Goal: Use online tool/utility: Utilize a website feature to perform a specific function

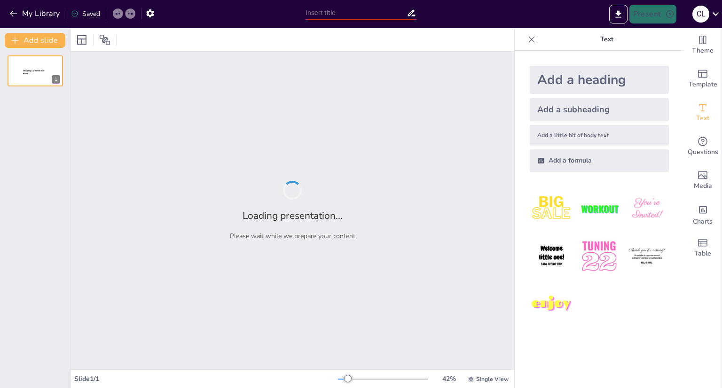
type input "[PERSON_NAME]: Sylwetka i Twórczość - Wprowadzenie do Lekcji"
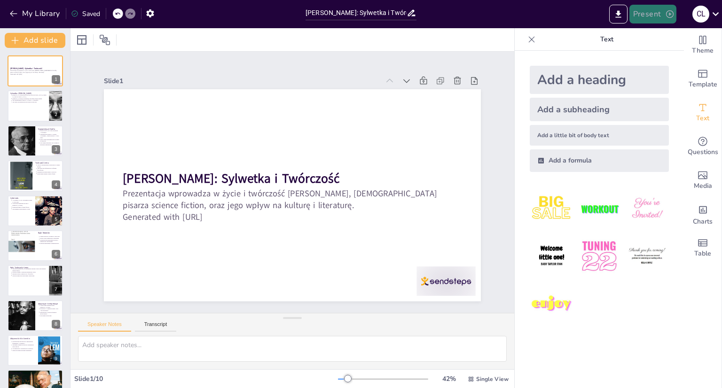
click at [648, 14] on button "Present" at bounding box center [653, 14] width 47 height 19
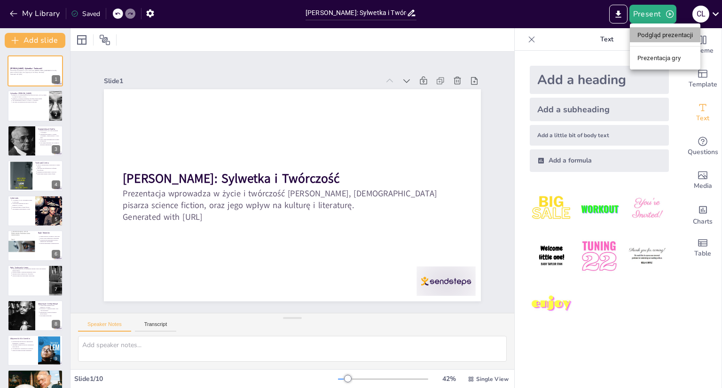
click at [662, 39] on font "Podgląd prezentacji" at bounding box center [665, 34] width 55 height 9
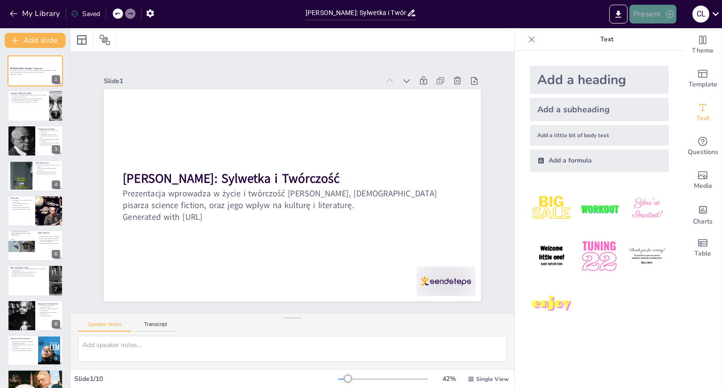
click at [644, 14] on button "Present" at bounding box center [653, 14] width 47 height 19
click at [657, 57] on font "Prezentacja gry" at bounding box center [659, 58] width 43 height 7
click at [714, 15] on icon at bounding box center [716, 14] width 13 height 13
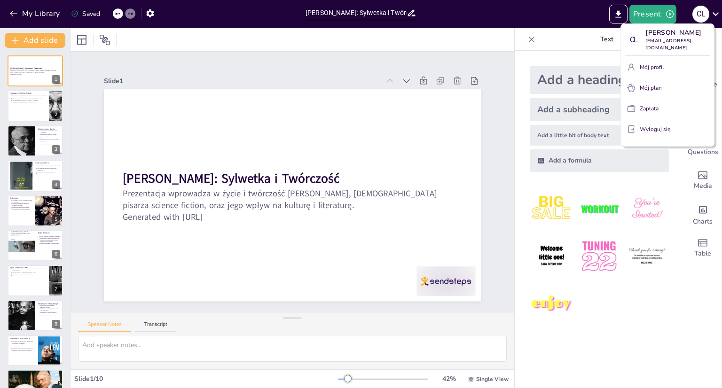
click at [568, 12] on div at bounding box center [361, 194] width 722 height 388
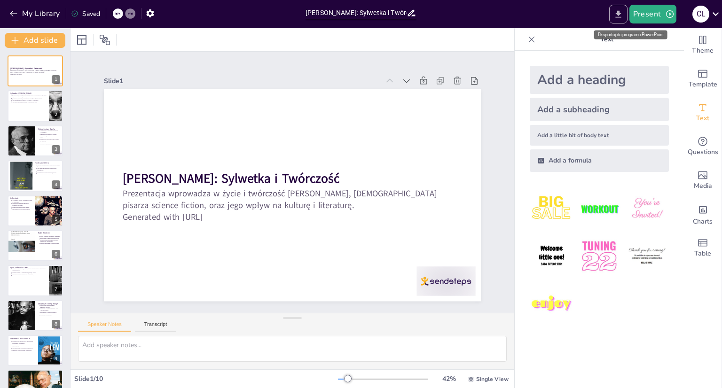
click at [617, 15] on icon "Export to PowerPoint" at bounding box center [619, 14] width 10 height 10
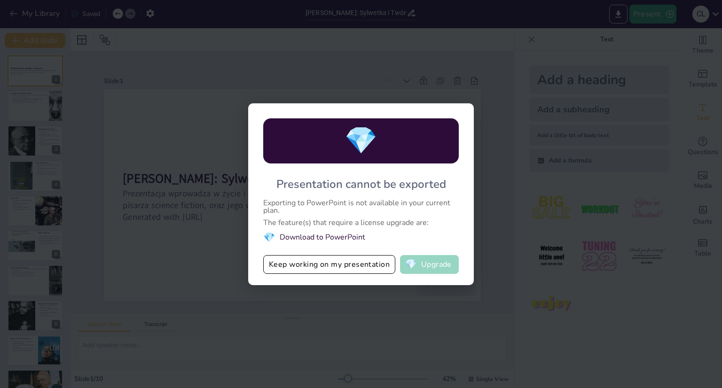
click at [427, 264] on button "💎 Upgrade" at bounding box center [429, 264] width 59 height 19
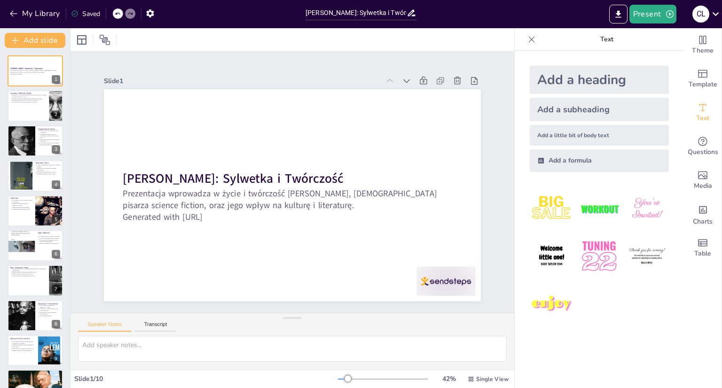
click at [83, 10] on div "Saved" at bounding box center [85, 13] width 29 height 9
click at [76, 13] on icon at bounding box center [74, 14] width 6 height 6
click at [21, 16] on button "My Library" at bounding box center [35, 13] width 57 height 15
click at [646, 12] on button "Present" at bounding box center [653, 14] width 47 height 19
click at [660, 36] on font "Podgląd prezentacji" at bounding box center [665, 35] width 55 height 7
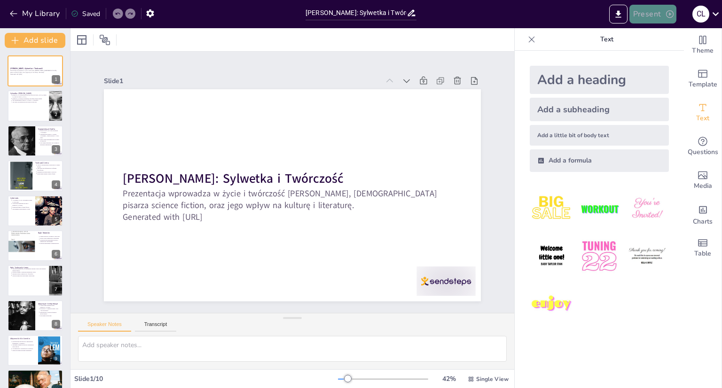
click at [630, 14] on button "Present" at bounding box center [653, 14] width 47 height 19
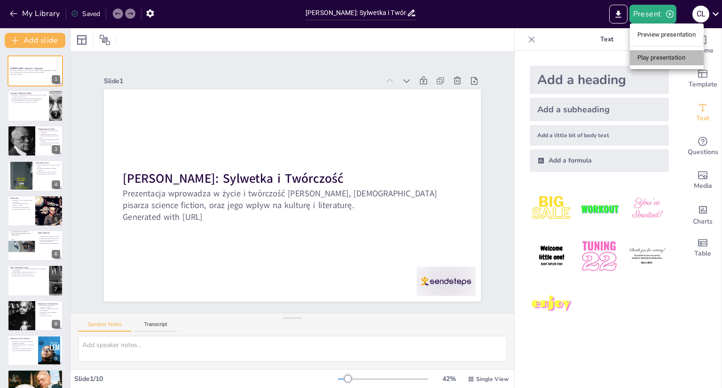
click at [638, 60] on li "Play presentation" at bounding box center [667, 57] width 74 height 15
